Goal: Task Accomplishment & Management: Manage account settings

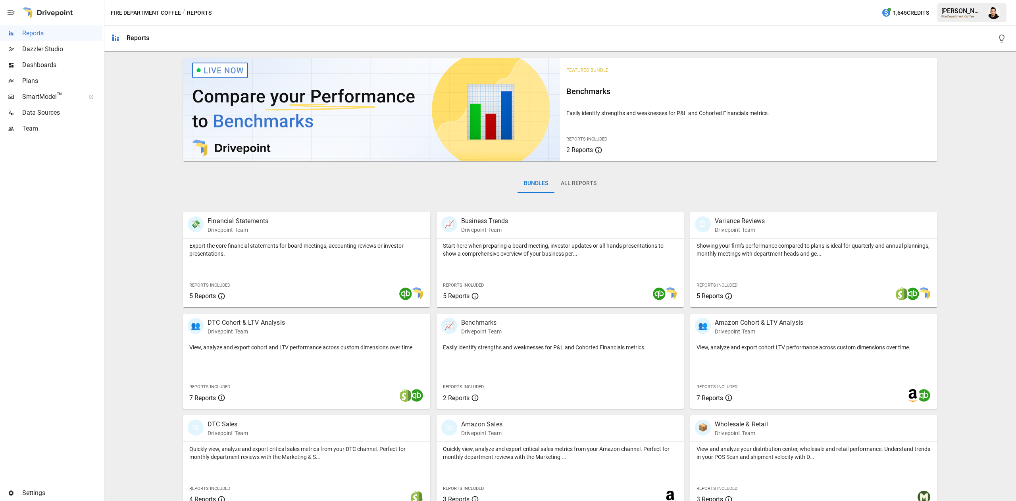
drag, startPoint x: 72, startPoint y: 77, endPoint x: 98, endPoint y: 79, distance: 25.4
click at [98, 79] on span "Plans" at bounding box center [62, 81] width 80 height 10
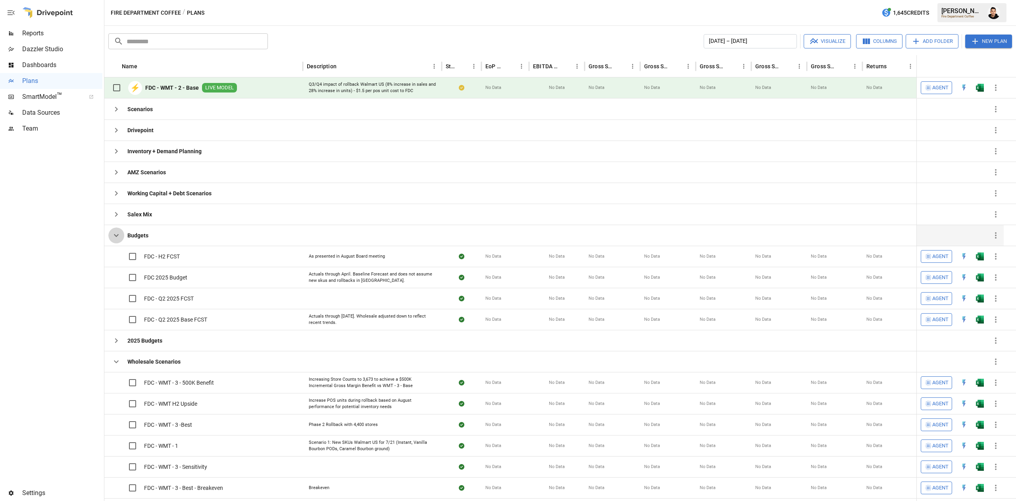
click at [111, 236] on icon "button" at bounding box center [116, 236] width 10 height 10
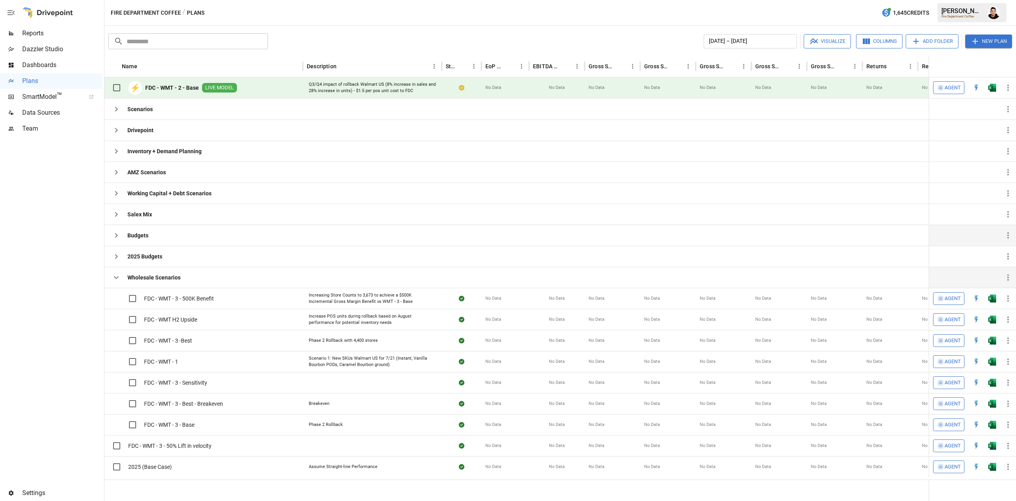
click at [118, 277] on icon "button" at bounding box center [116, 278] width 10 height 10
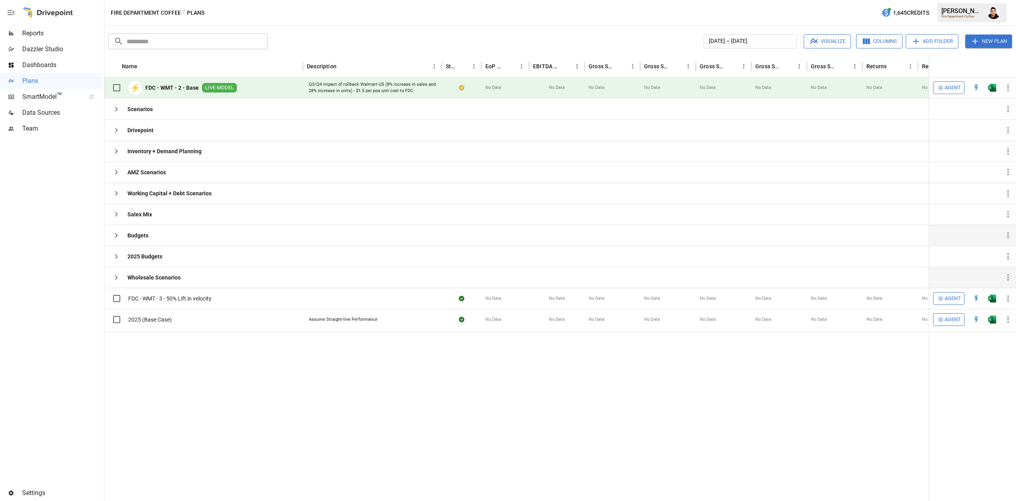
click at [994, 41] on button "New Plan" at bounding box center [988, 41] width 47 height 13
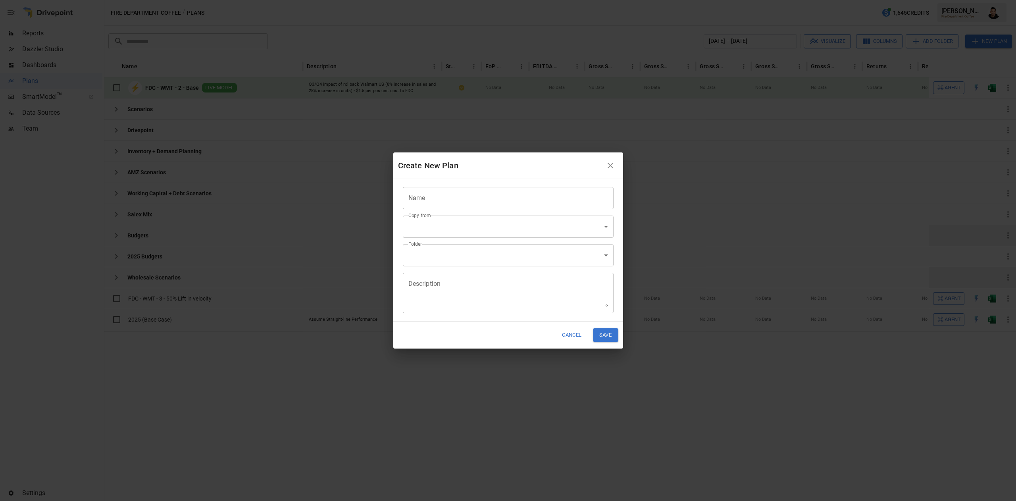
click at [509, 202] on input "Name" at bounding box center [508, 198] width 211 height 22
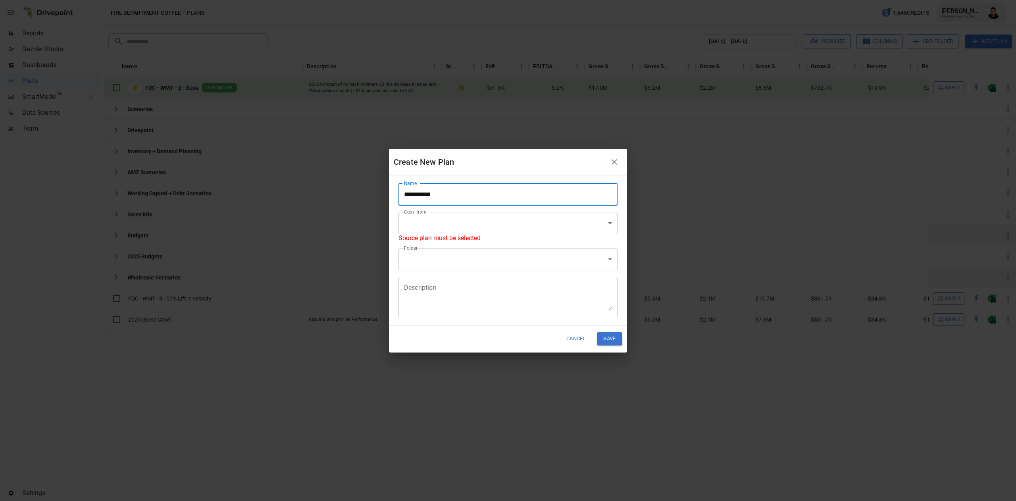
type input "**********"
click at [505, 0] on body "Reports Dazzler Studio Dashboards Plans SmartModel ™ Data Sources Team Settings…" at bounding box center [508, 0] width 1016 height 0
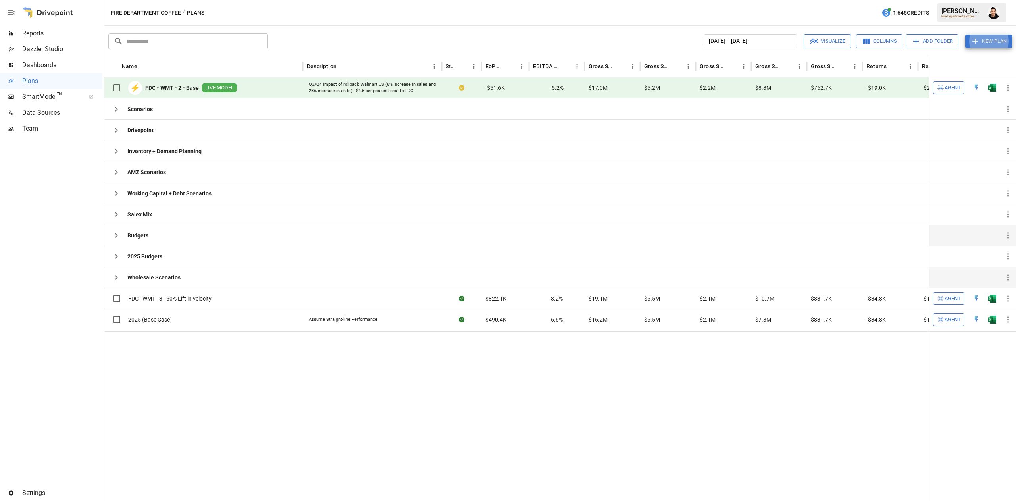
click at [923, 47] on button "Add Folder" at bounding box center [931, 41] width 53 height 14
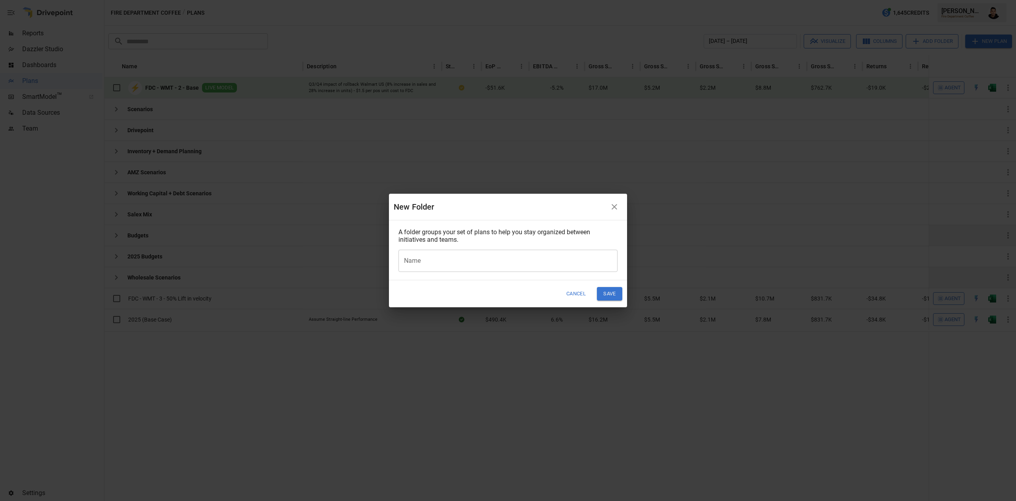
click at [475, 258] on input "Name" at bounding box center [507, 261] width 219 height 22
type input "**********"
click at [518, 284] on div "Cancel Save" at bounding box center [508, 293] width 238 height 27
click at [616, 293] on button "Save" at bounding box center [609, 293] width 25 height 13
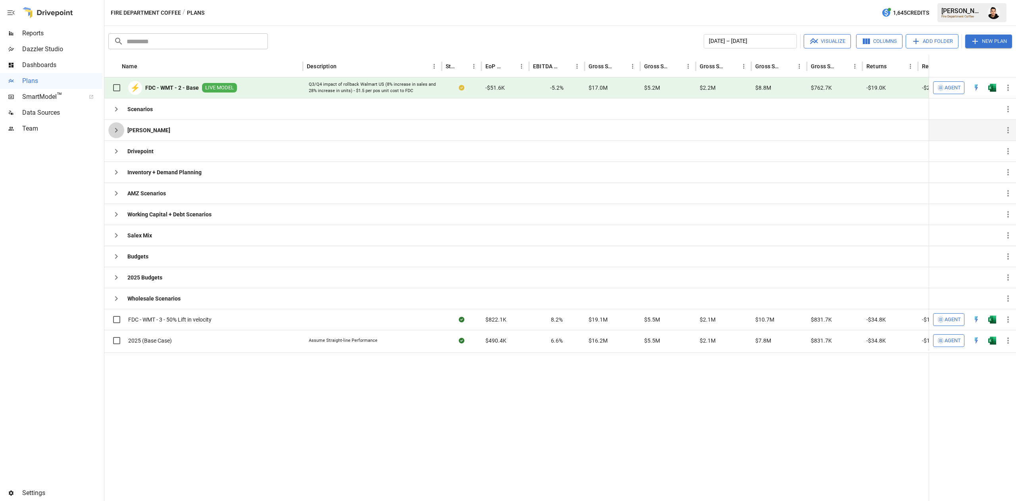
click at [119, 130] on icon "button" at bounding box center [116, 130] width 10 height 10
click at [66, 27] on div "Reports" at bounding box center [51, 33] width 102 height 16
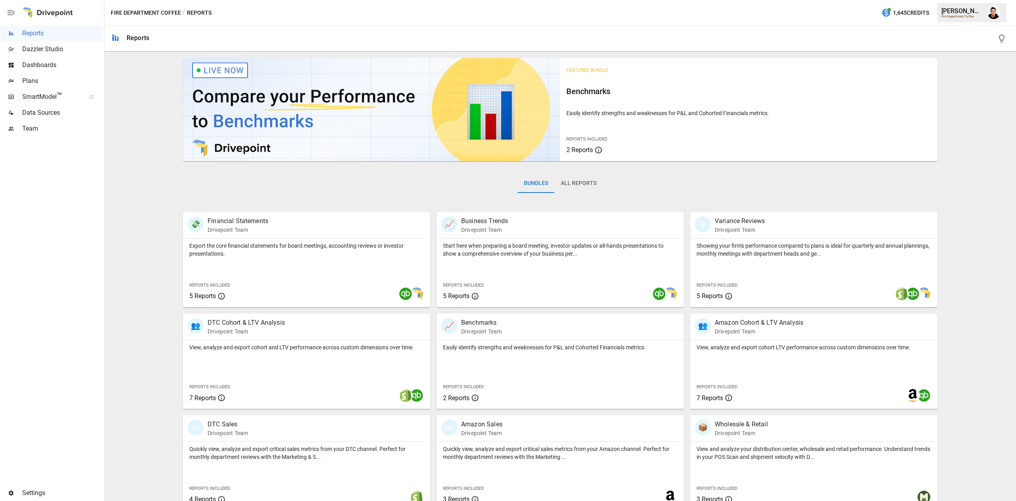
scroll to position [13, 0]
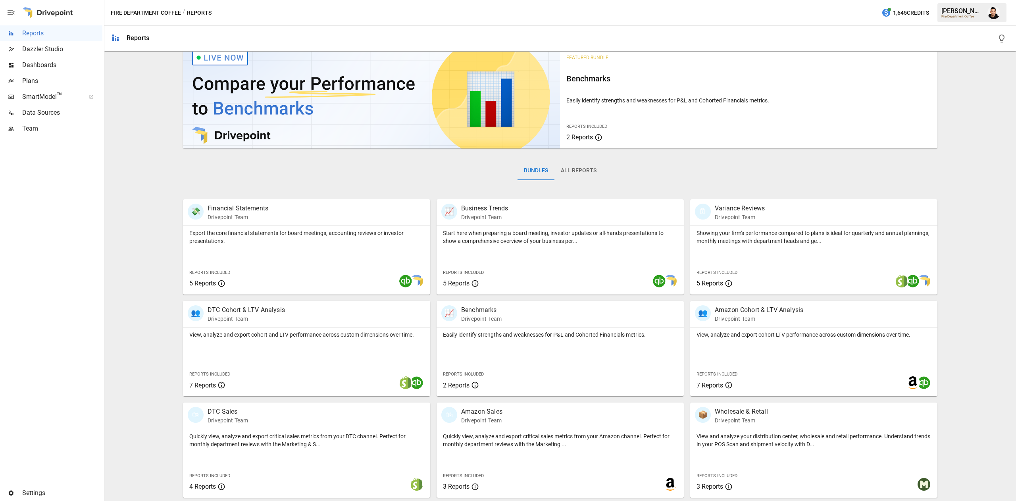
click at [52, 127] on span "Team" at bounding box center [62, 129] width 80 height 10
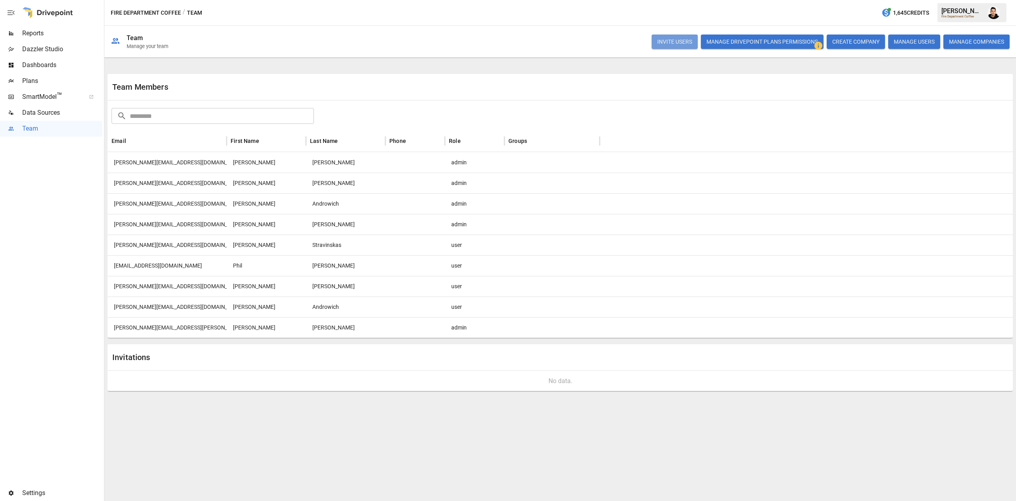
click at [676, 41] on button "INVITE USERS" at bounding box center [675, 42] width 46 height 14
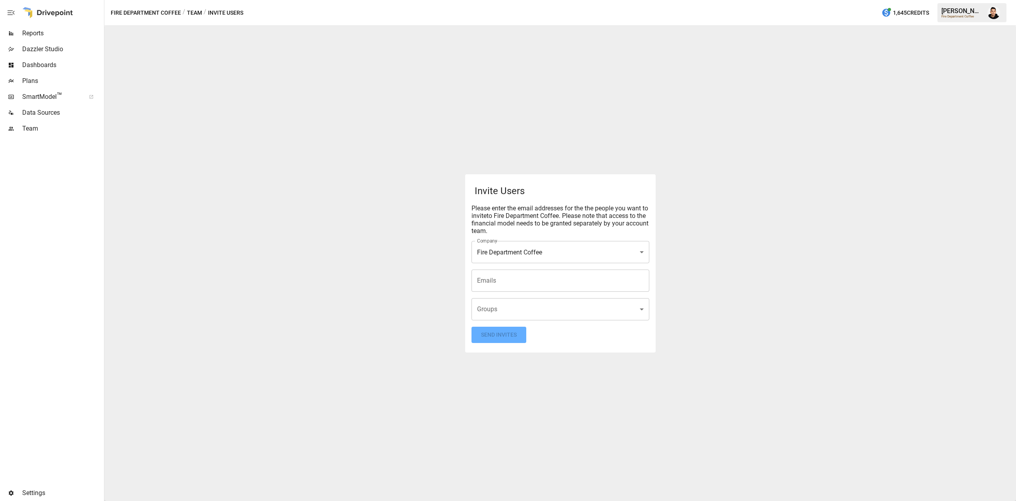
click at [561, 0] on body "**********" at bounding box center [508, 0] width 1016 height 0
click at [567, 283] on div at bounding box center [508, 250] width 1016 height 501
click at [572, 274] on input "Emails" at bounding box center [560, 280] width 171 height 15
click at [503, 273] on input "Emails" at bounding box center [560, 280] width 171 height 15
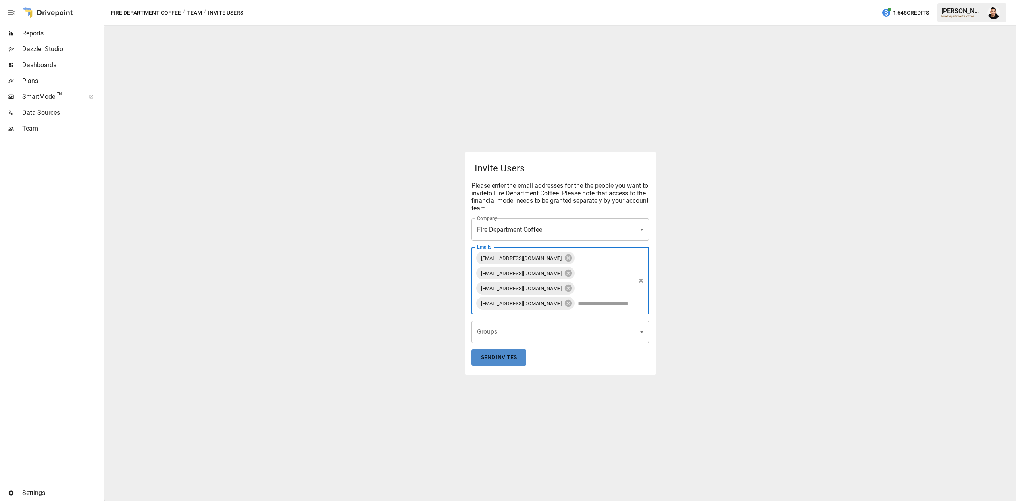
click at [508, 349] on button "Send Invites" at bounding box center [498, 357] width 55 height 16
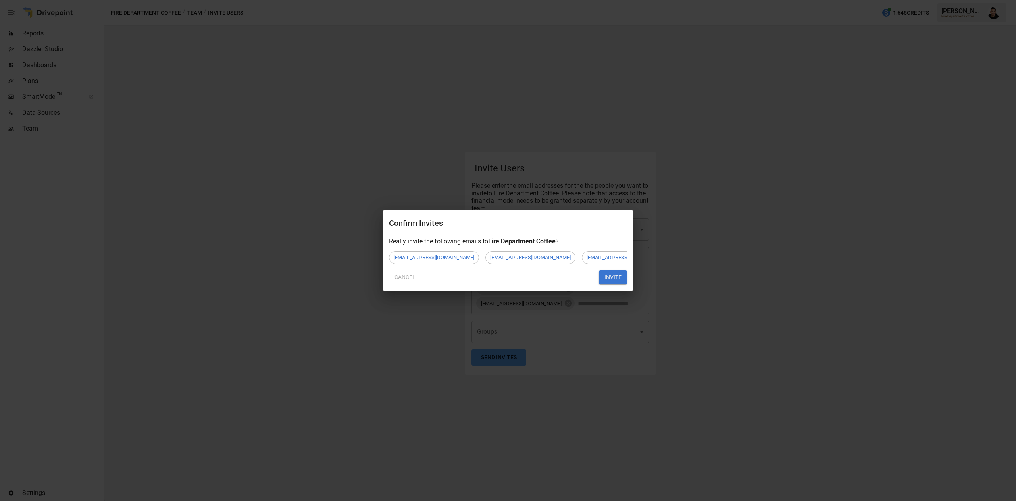
click at [614, 284] on button "INVITE" at bounding box center [613, 277] width 28 height 14
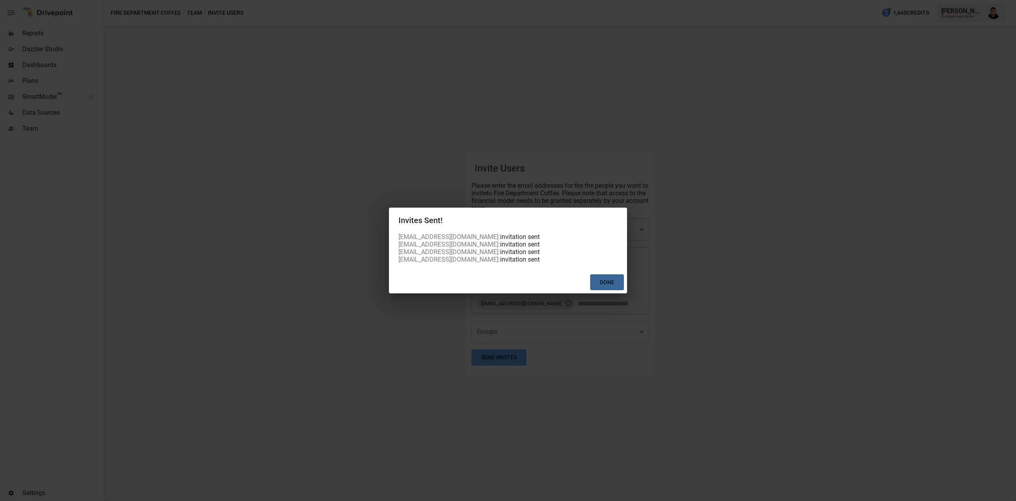
click at [604, 279] on button "Done" at bounding box center [607, 282] width 34 height 16
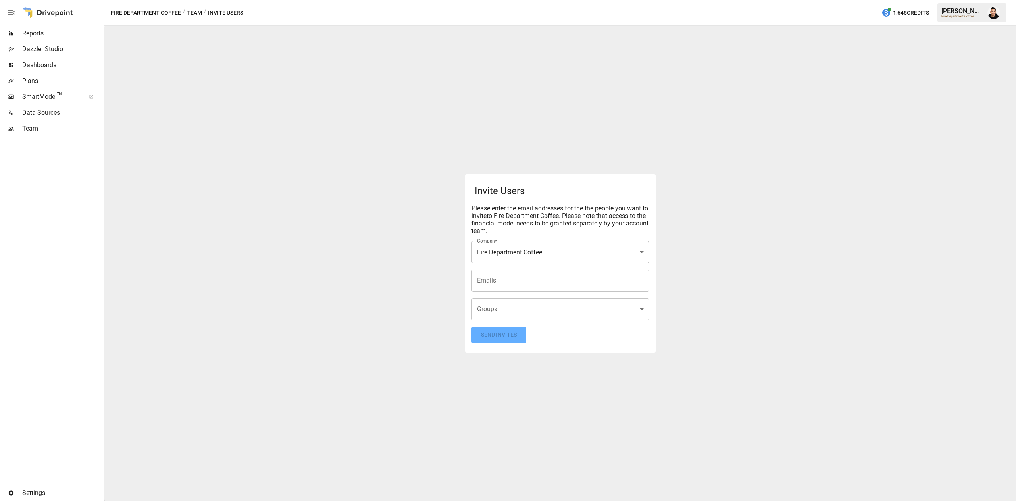
click at [983, 16] on button "button" at bounding box center [993, 13] width 22 height 22
